Goal: Information Seeking & Learning: Learn about a topic

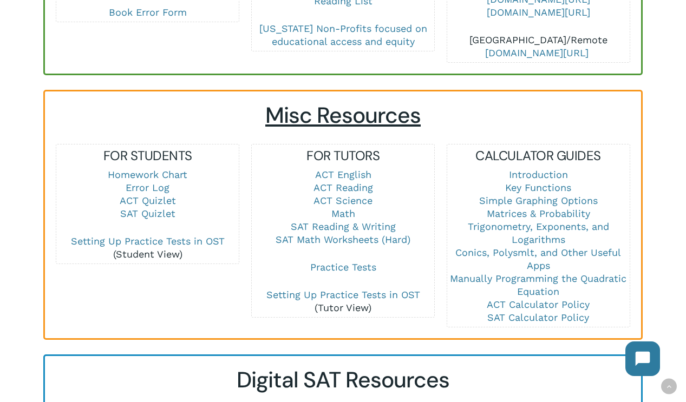
scroll to position [672, 0]
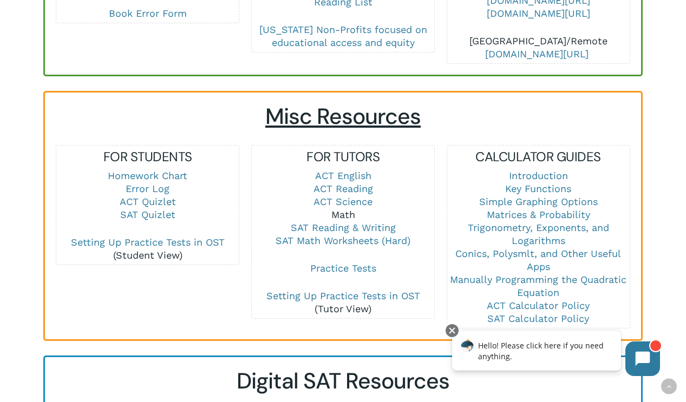
click at [341, 209] on link "Math" at bounding box center [343, 214] width 24 height 11
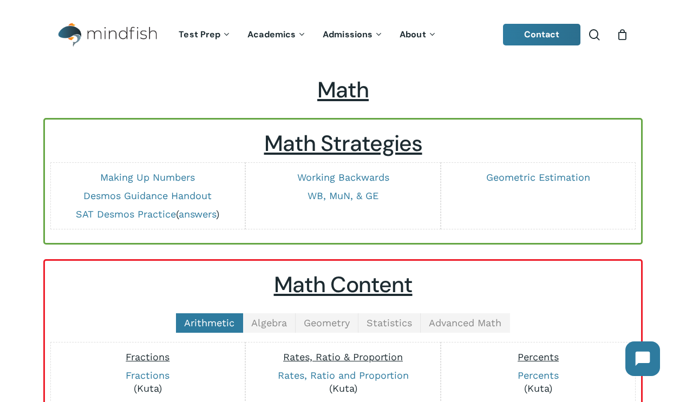
scroll to position [58, 0]
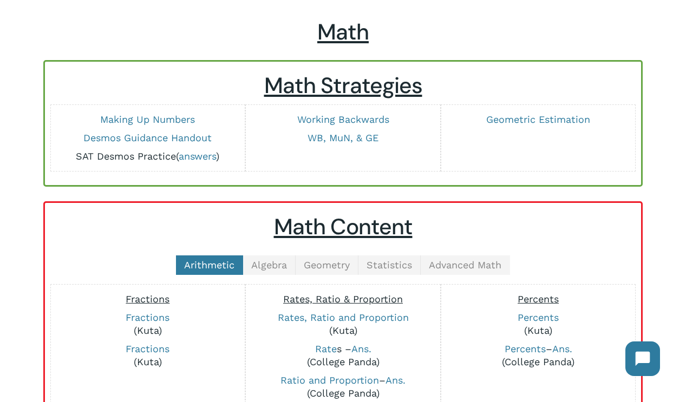
click at [145, 156] on link "SAT Desmos Practice" at bounding box center [126, 155] width 100 height 11
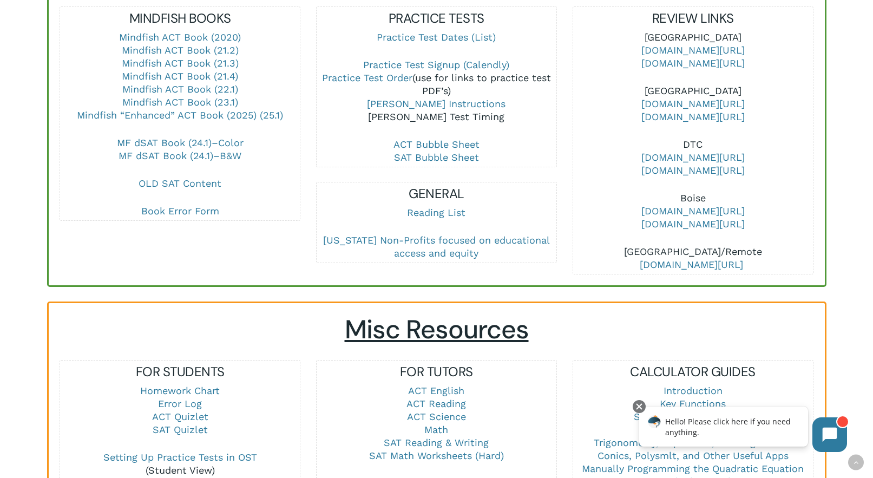
scroll to position [433, 0]
click at [433, 423] on link "Math" at bounding box center [436, 428] width 24 height 11
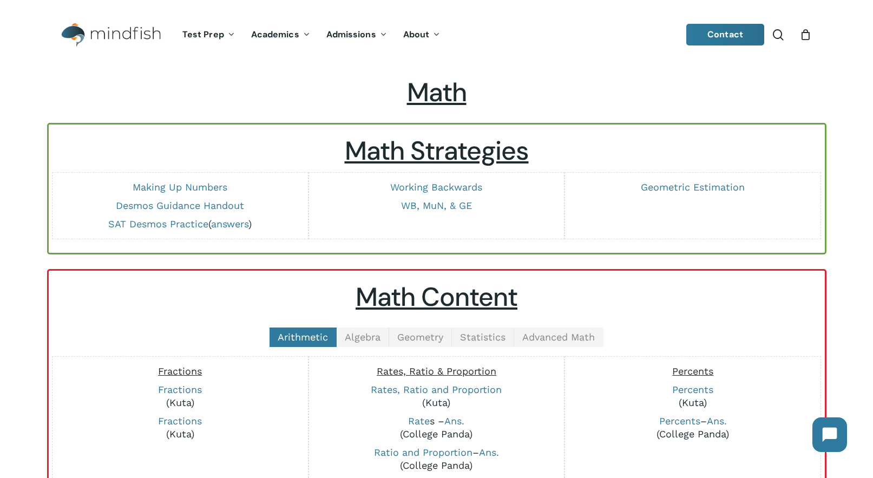
scroll to position [2, 0]
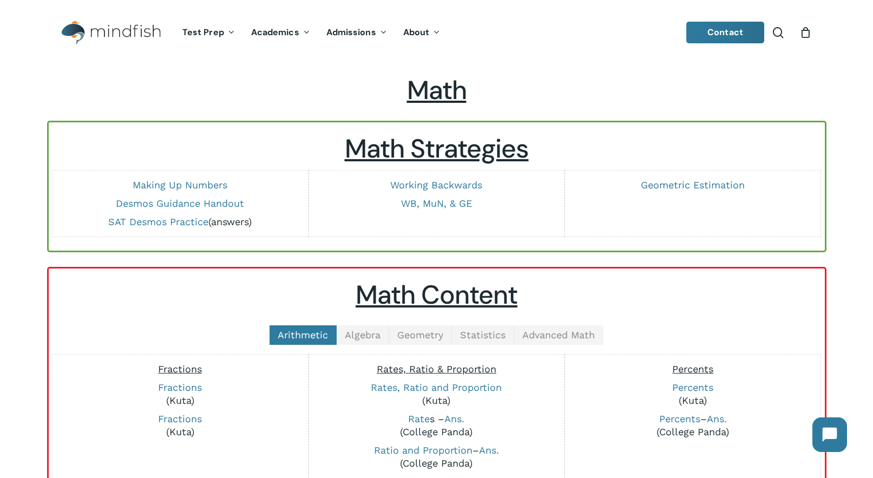
click at [231, 219] on link "answers" at bounding box center [229, 221] width 37 height 11
